Goal: Contribute content: Add original content to the website for others to see

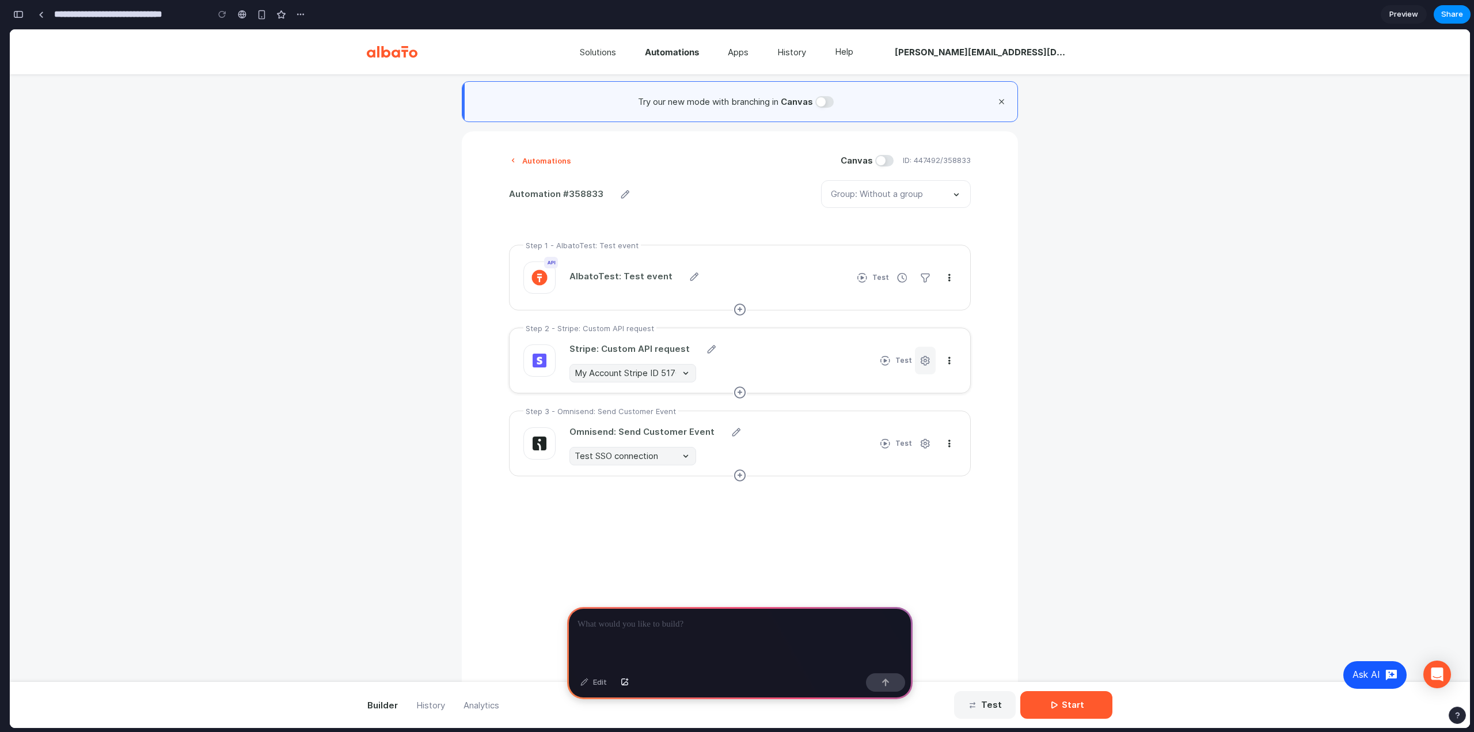
click at [924, 364] on div "button" at bounding box center [926, 361] width 12 height 12
click at [736, 313] on div "button" at bounding box center [740, 310] width 14 height 14
click at [740, 309] on div "button" at bounding box center [740, 310] width 14 height 14
